Goal: Task Accomplishment & Management: Manage account settings

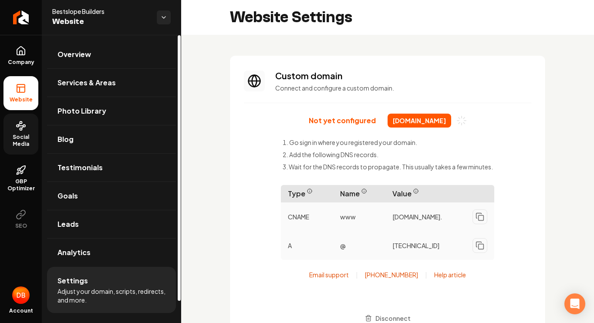
click at [20, 140] on span "Social Media" at bounding box center [20, 141] width 35 height 14
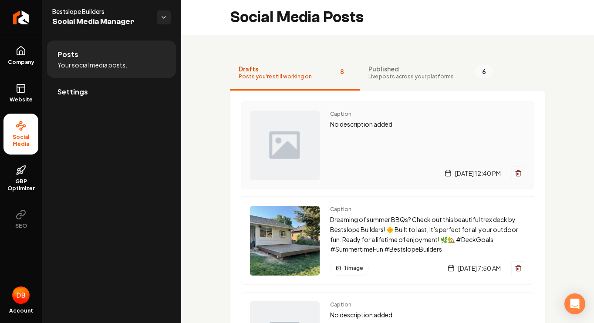
click at [356, 153] on div "Caption No description added Friday, August 29, 2025 | 12:40 PM" at bounding box center [427, 146] width 195 height 70
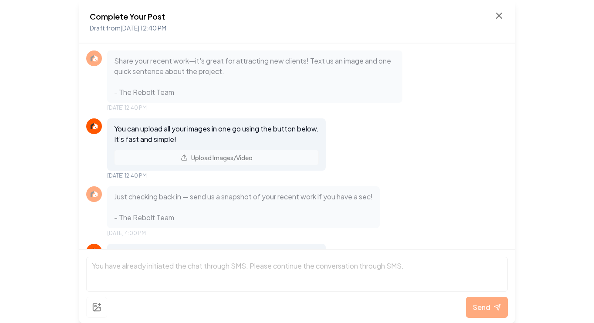
scroll to position [136, 0]
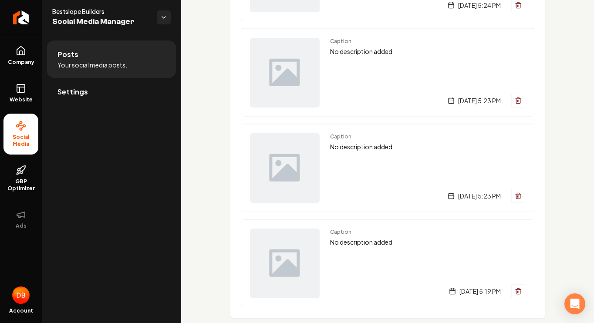
scroll to position [566, 0]
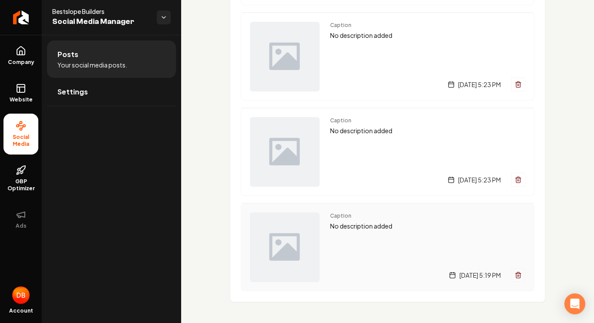
click at [519, 275] on line "Main content area" at bounding box center [519, 276] width 0 height 2
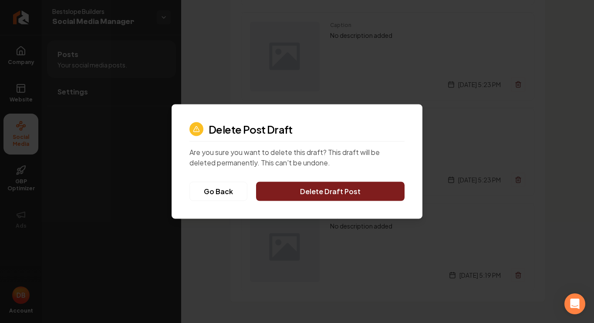
click at [321, 190] on button "Delete Draft Post" at bounding box center [330, 191] width 149 height 19
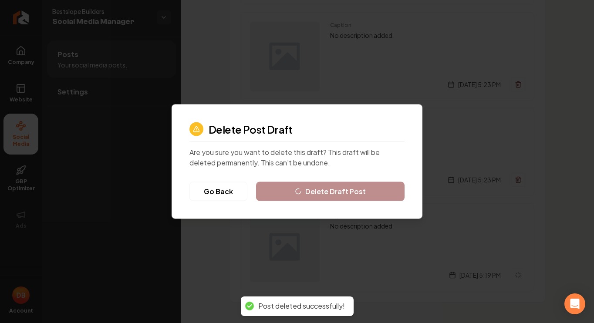
scroll to position [471, 0]
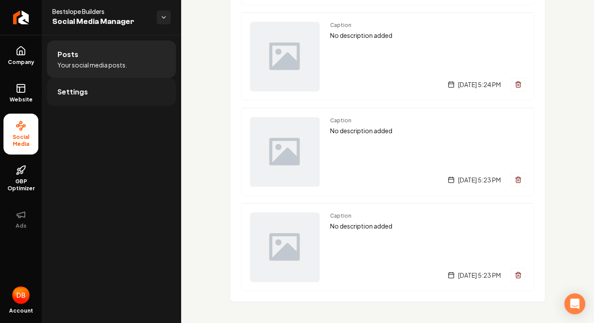
click at [73, 91] on span "Settings" at bounding box center [73, 92] width 31 height 10
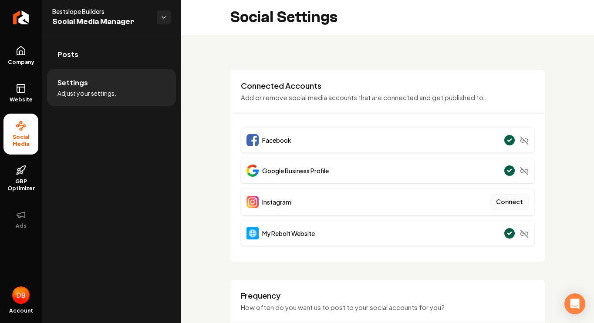
click at [513, 201] on button "Connect" at bounding box center [510, 202] width 38 height 16
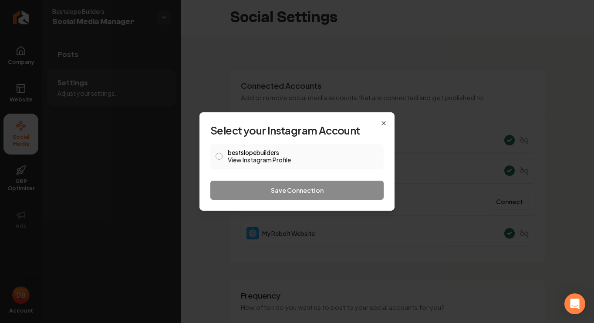
click at [217, 156] on button "bestslopebuilders View Instagram Profile" at bounding box center [219, 156] width 7 height 7
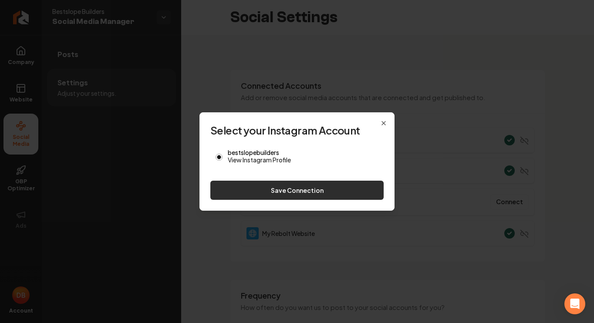
click at [297, 195] on button "Save Connection" at bounding box center [296, 190] width 173 height 19
